Goal: Information Seeking & Learning: Learn about a topic

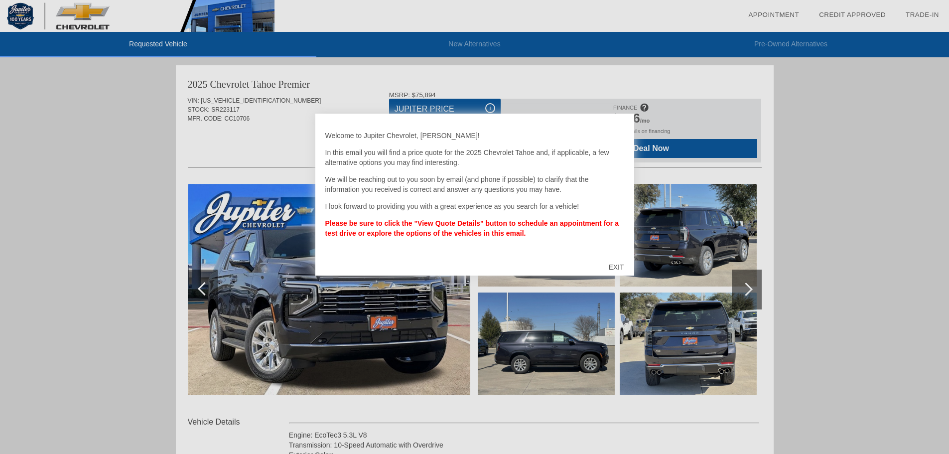
click at [618, 263] on div "EXIT" at bounding box center [615, 267] width 35 height 30
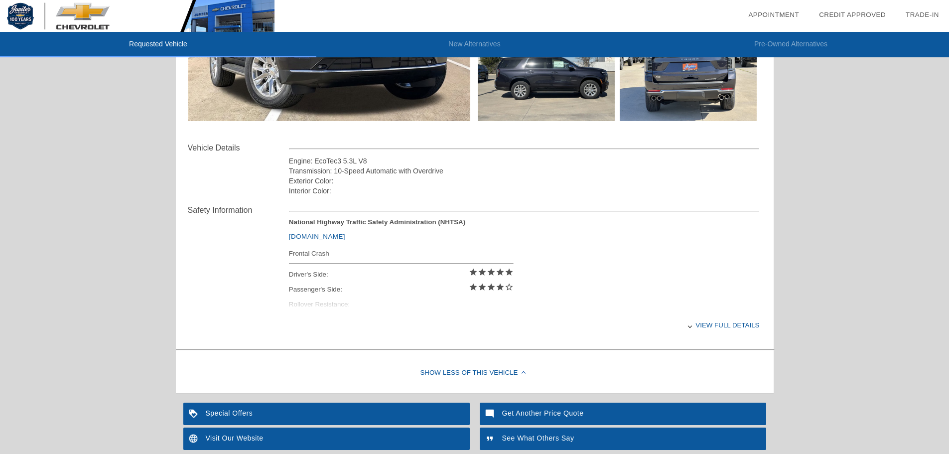
scroll to position [224, 0]
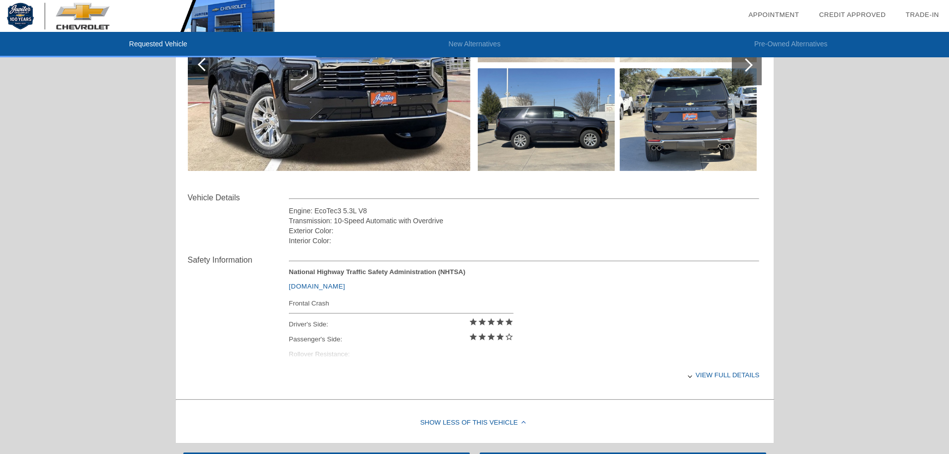
click at [753, 375] on div "View full details" at bounding box center [524, 375] width 471 height 24
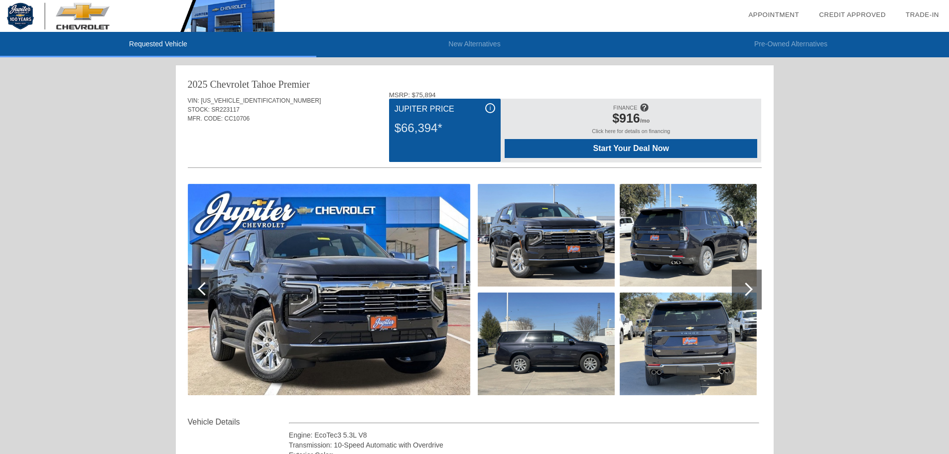
click at [647, 106] on span at bounding box center [643, 107] width 9 height 16
click at [745, 288] on div at bounding box center [745, 288] width 13 height 13
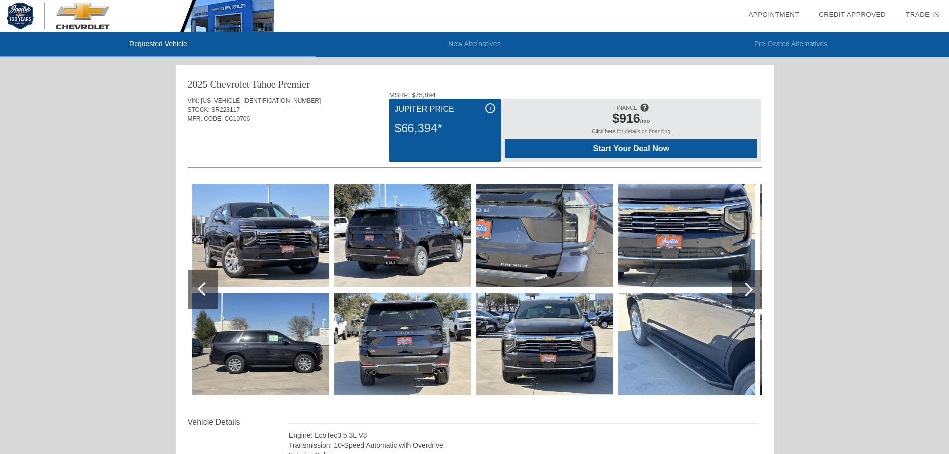
click at [745, 288] on div at bounding box center [745, 288] width 13 height 13
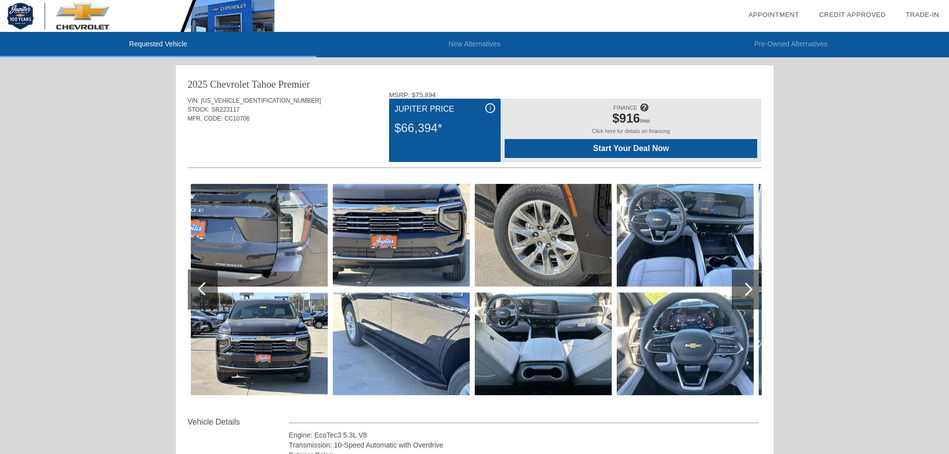
click at [559, 368] on img at bounding box center [543, 343] width 137 height 103
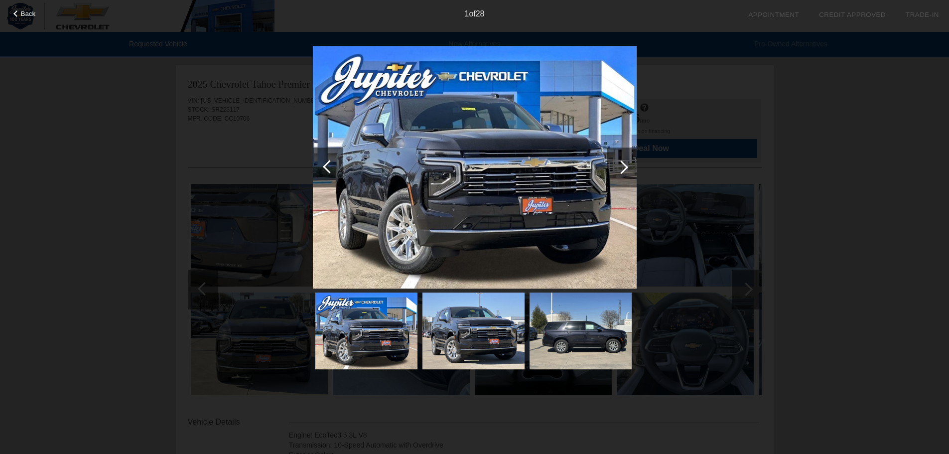
click at [619, 167] on div at bounding box center [621, 166] width 13 height 13
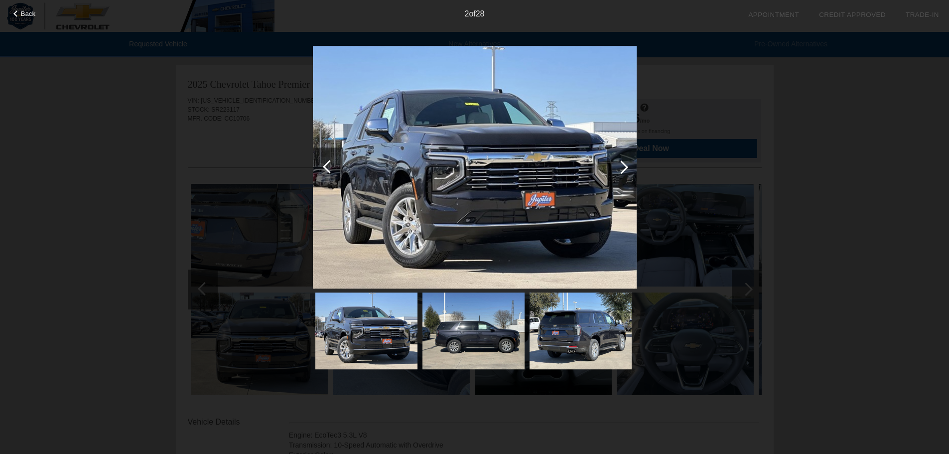
click at [619, 167] on div at bounding box center [621, 166] width 13 height 13
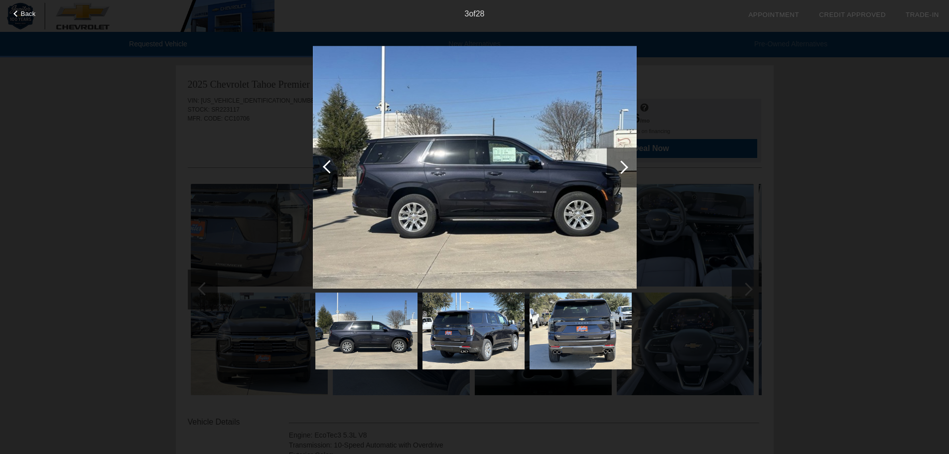
click at [621, 167] on div at bounding box center [621, 166] width 13 height 13
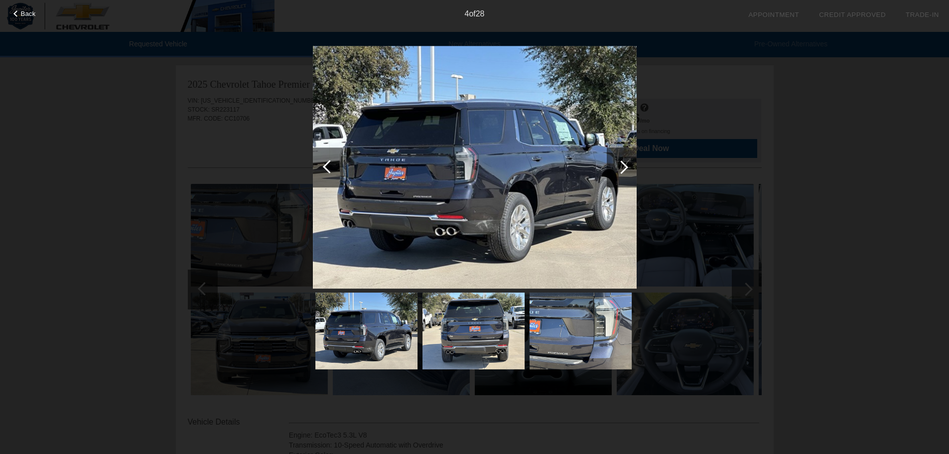
click at [621, 167] on div at bounding box center [621, 166] width 13 height 13
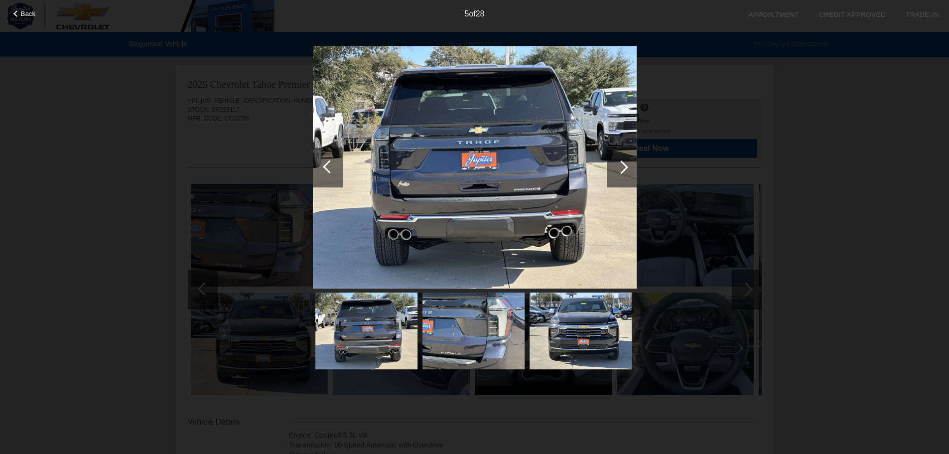
click at [622, 166] on div at bounding box center [621, 166] width 13 height 13
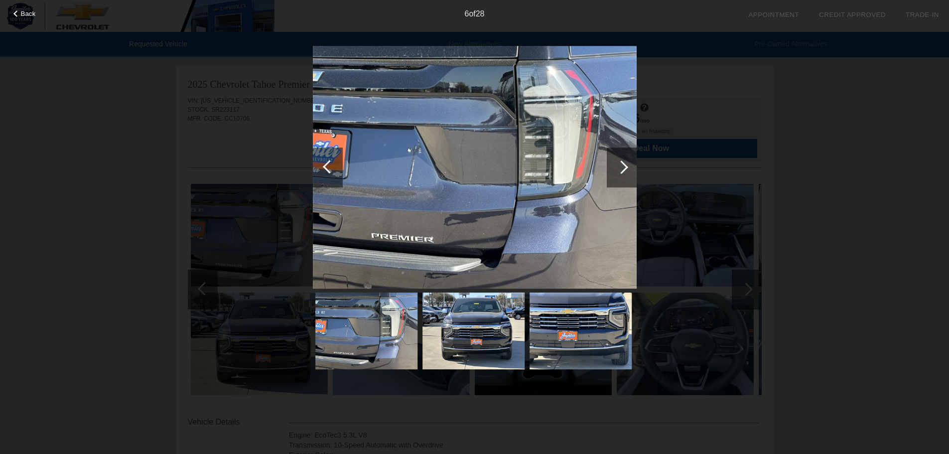
click at [626, 164] on div at bounding box center [622, 167] width 30 height 40
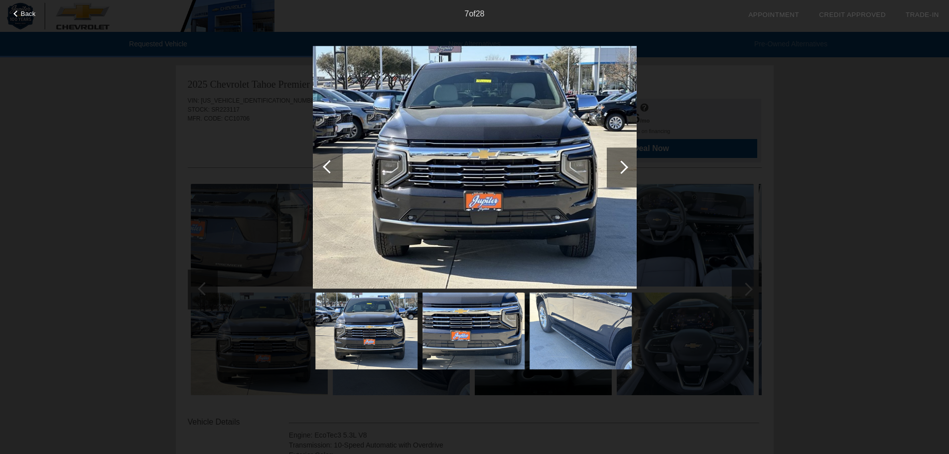
click at [626, 164] on div at bounding box center [622, 167] width 30 height 40
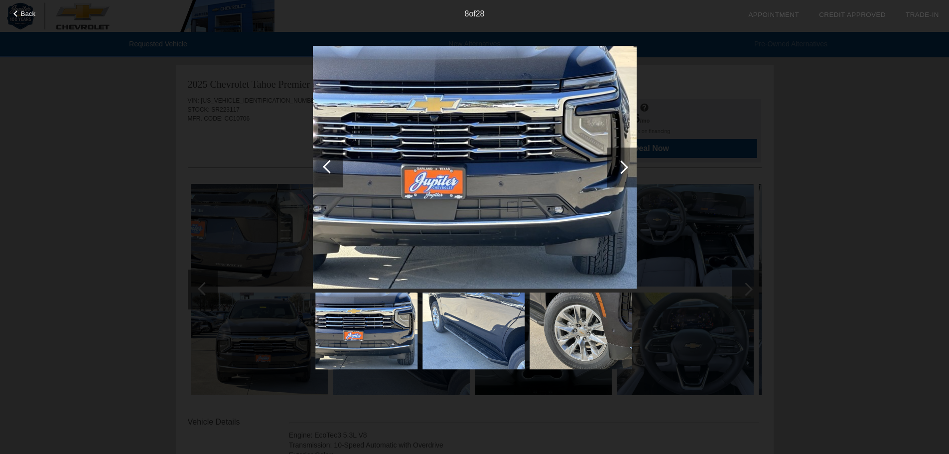
click at [626, 164] on div at bounding box center [622, 167] width 30 height 40
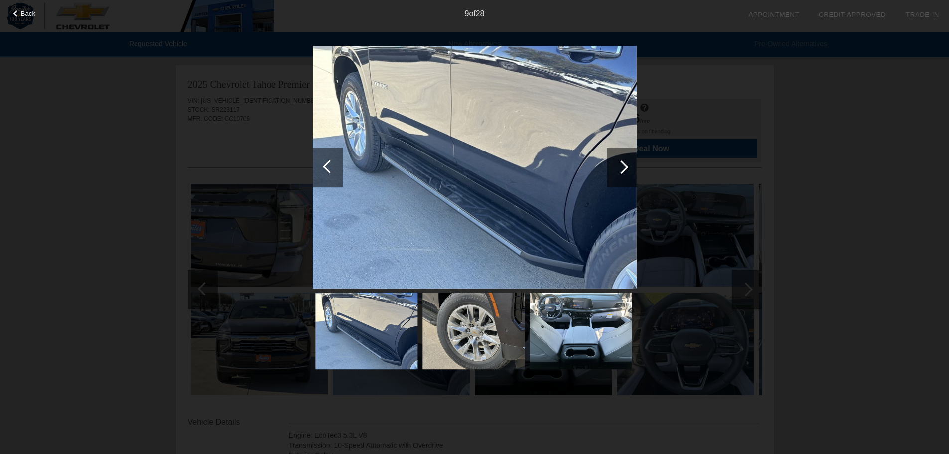
click at [633, 160] on div at bounding box center [622, 167] width 30 height 40
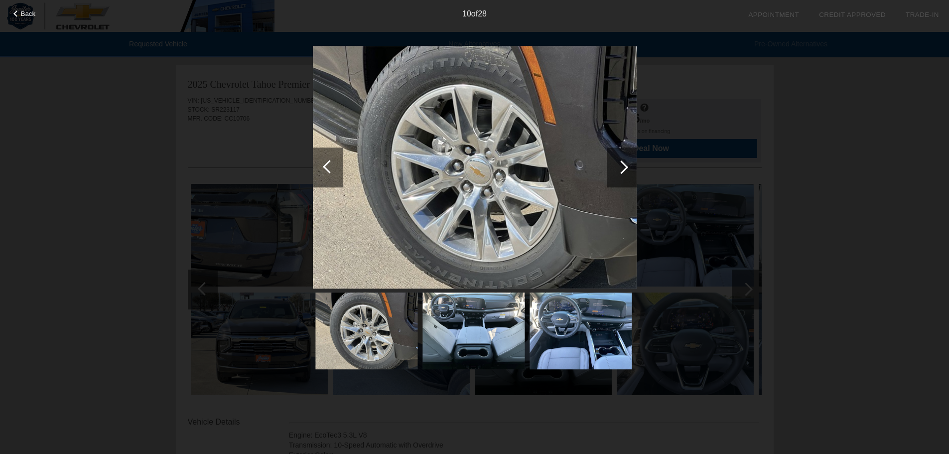
click at [633, 160] on div at bounding box center [622, 167] width 30 height 40
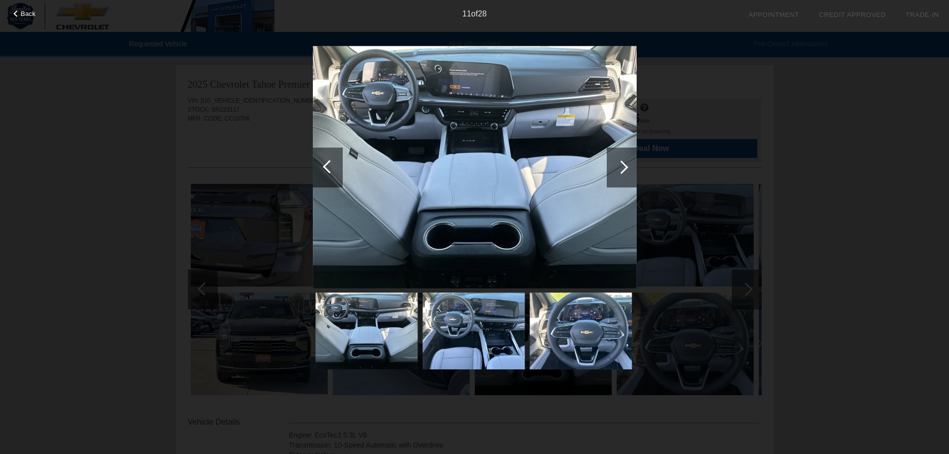
click at [633, 160] on div at bounding box center [622, 167] width 30 height 40
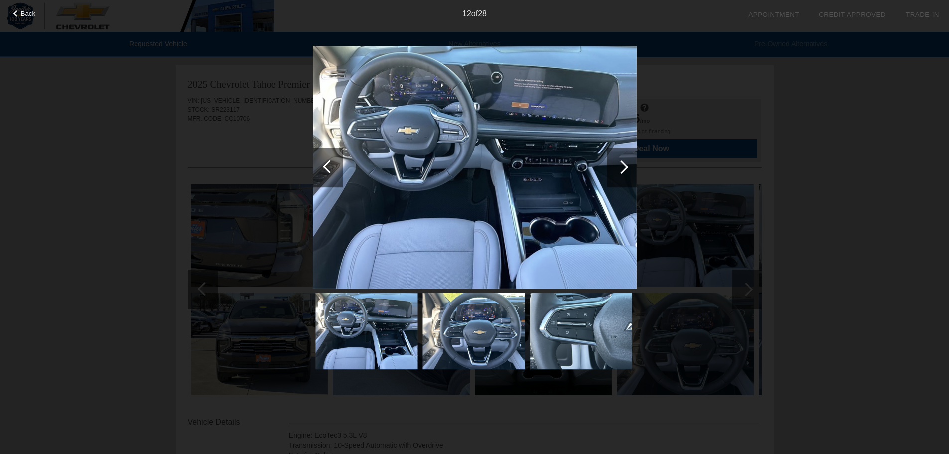
click at [633, 160] on div at bounding box center [622, 167] width 30 height 40
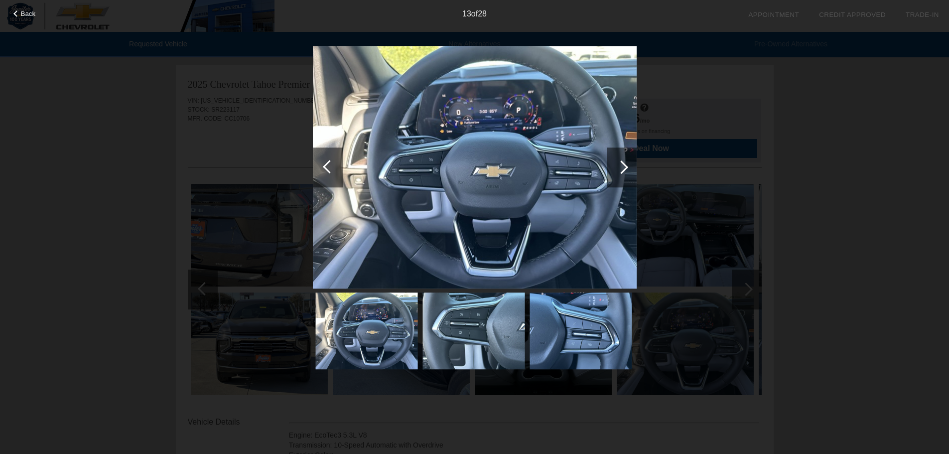
click at [625, 162] on div at bounding box center [622, 167] width 30 height 40
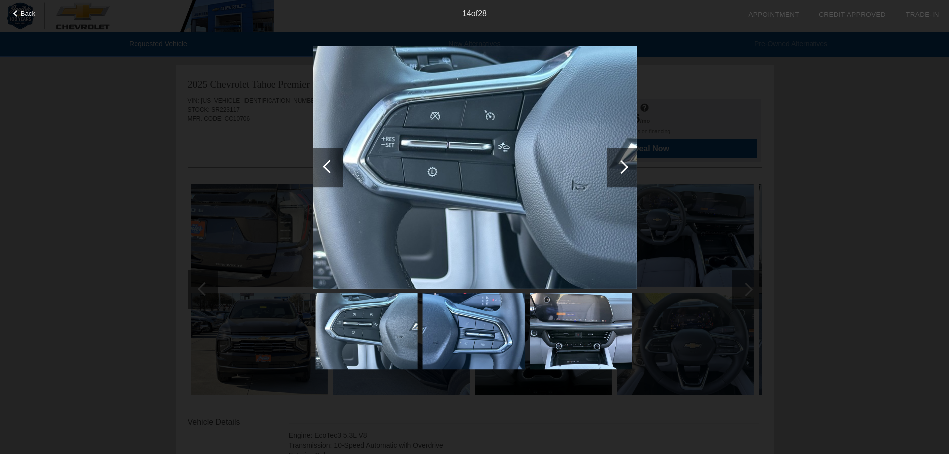
click at [620, 164] on div at bounding box center [621, 166] width 13 height 13
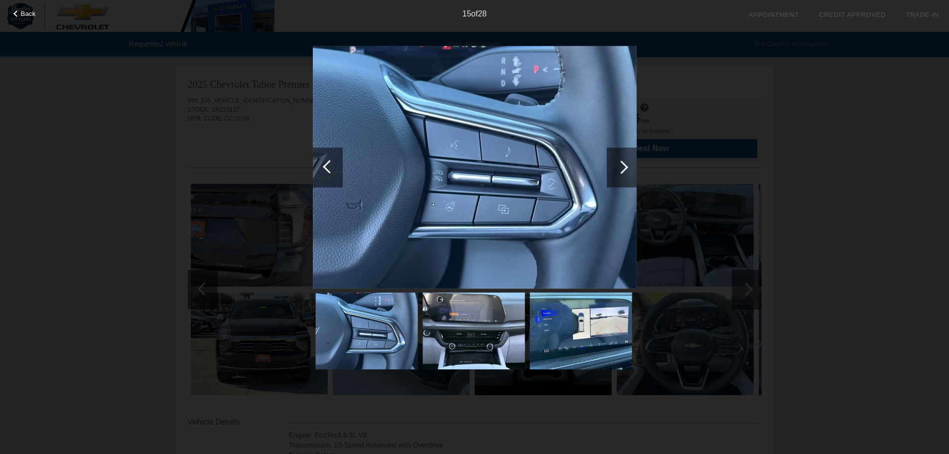
click at [620, 164] on div at bounding box center [621, 166] width 13 height 13
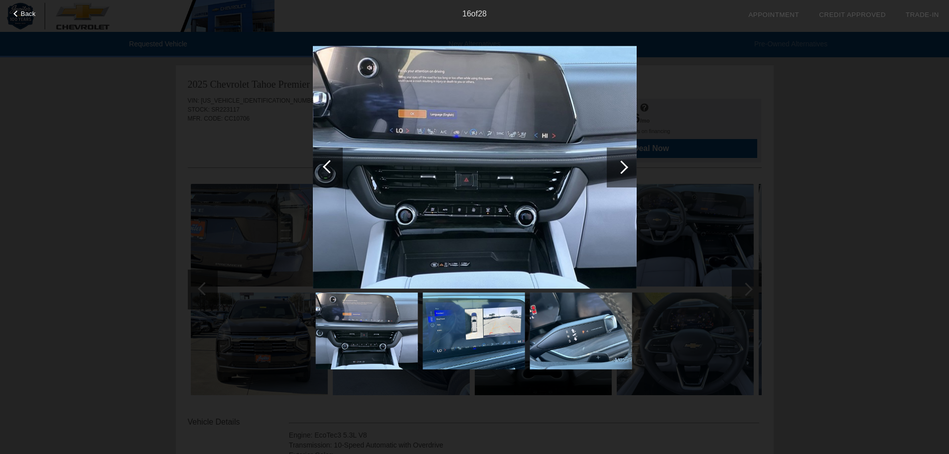
click at [620, 164] on div at bounding box center [621, 166] width 13 height 13
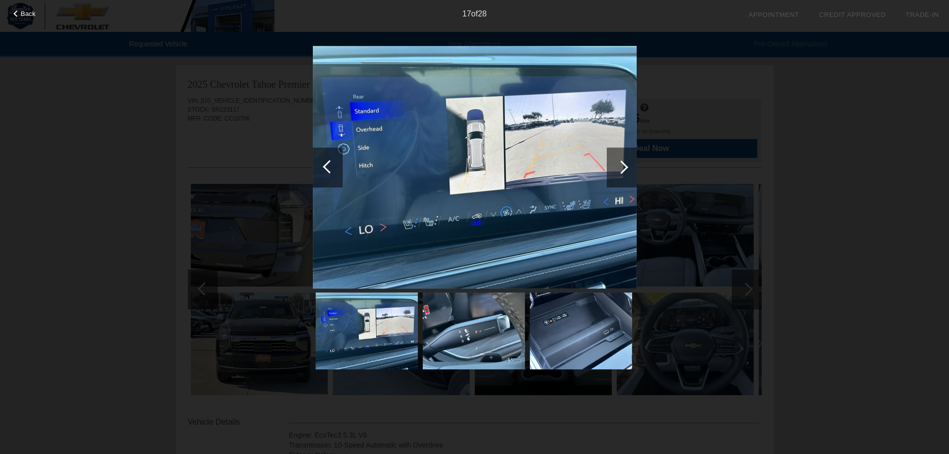
click at [623, 167] on div at bounding box center [621, 166] width 13 height 13
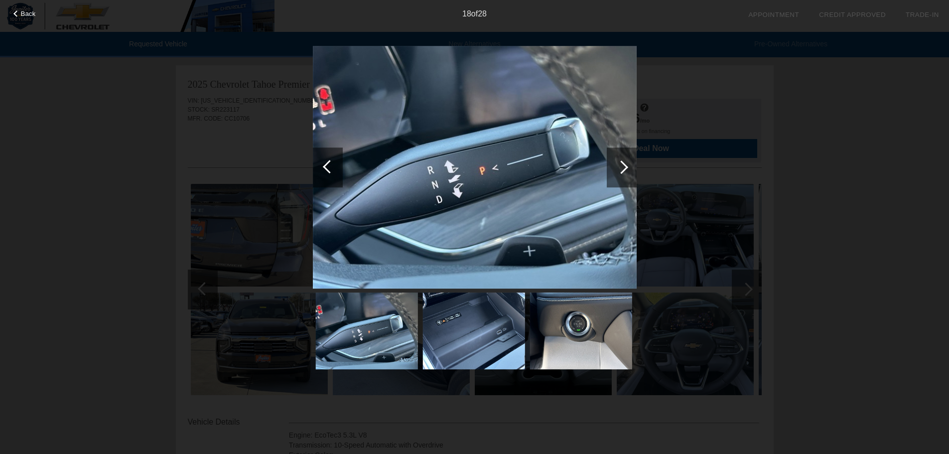
click at [623, 166] on div at bounding box center [621, 166] width 13 height 13
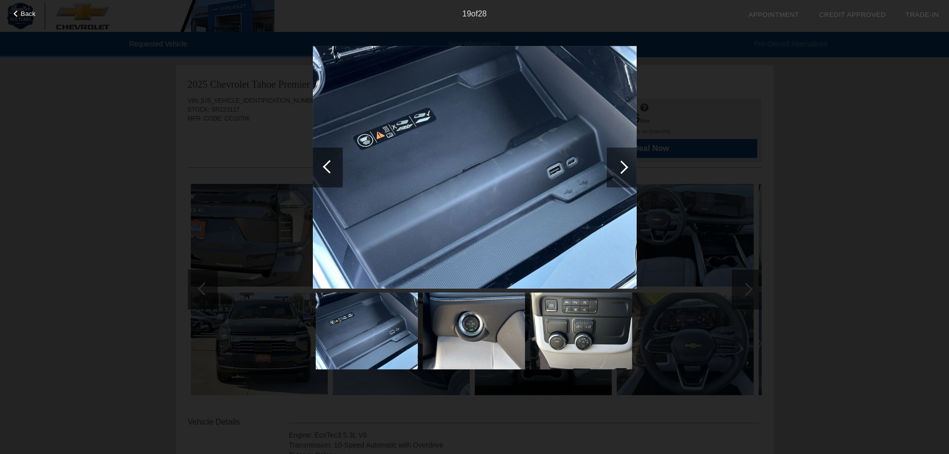
click at [623, 166] on div at bounding box center [621, 166] width 13 height 13
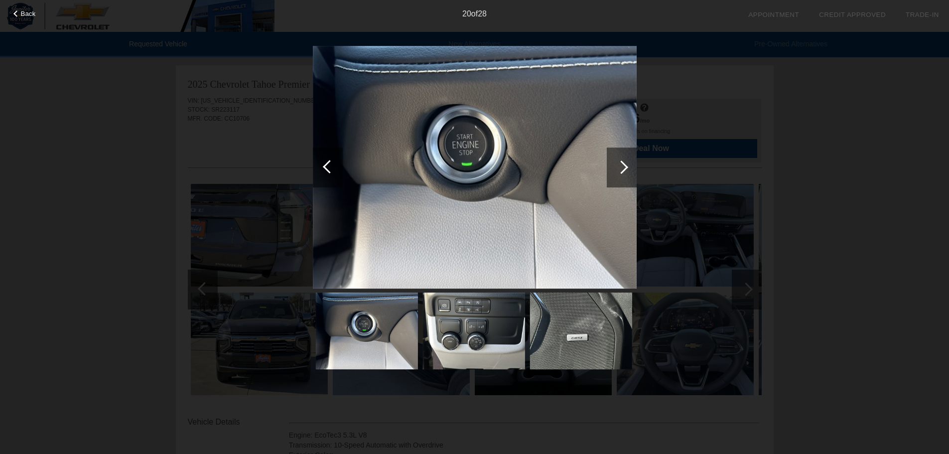
click at [25, 11] on span "Back" at bounding box center [28, 13] width 15 height 7
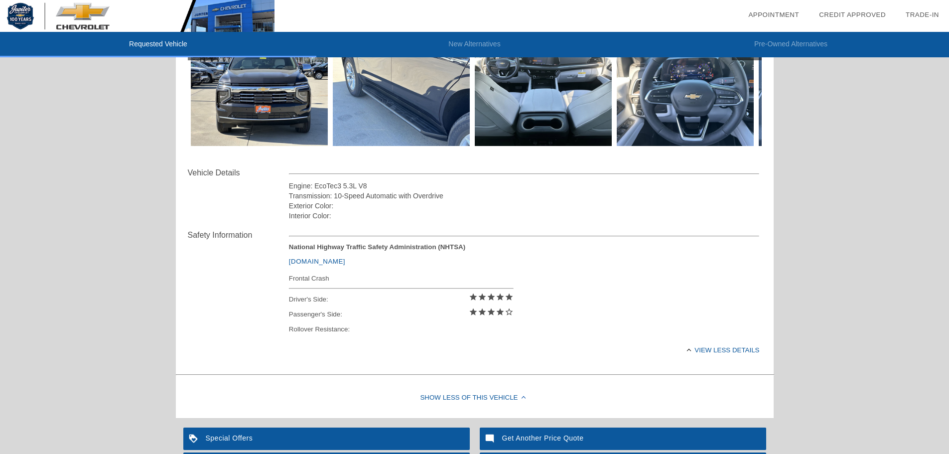
scroll to position [374, 0]
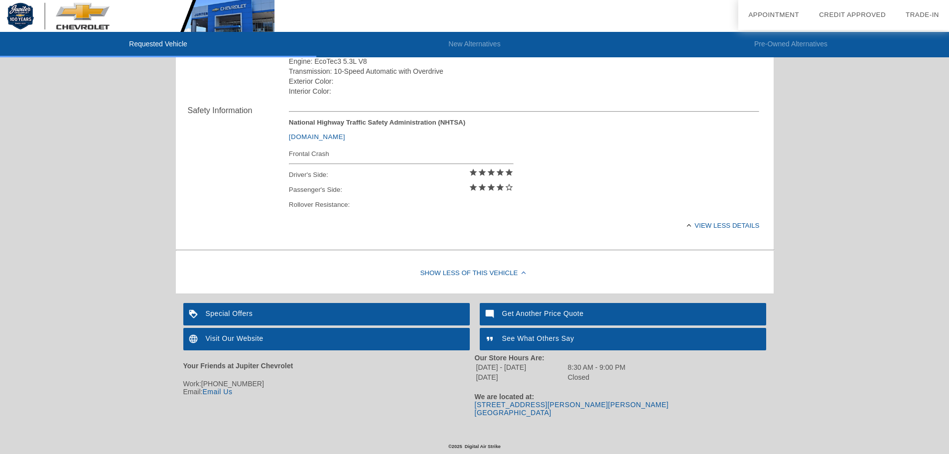
click at [264, 308] on div "Special Offers" at bounding box center [326, 314] width 286 height 22
